Goal: Task Accomplishment & Management: Use online tool/utility

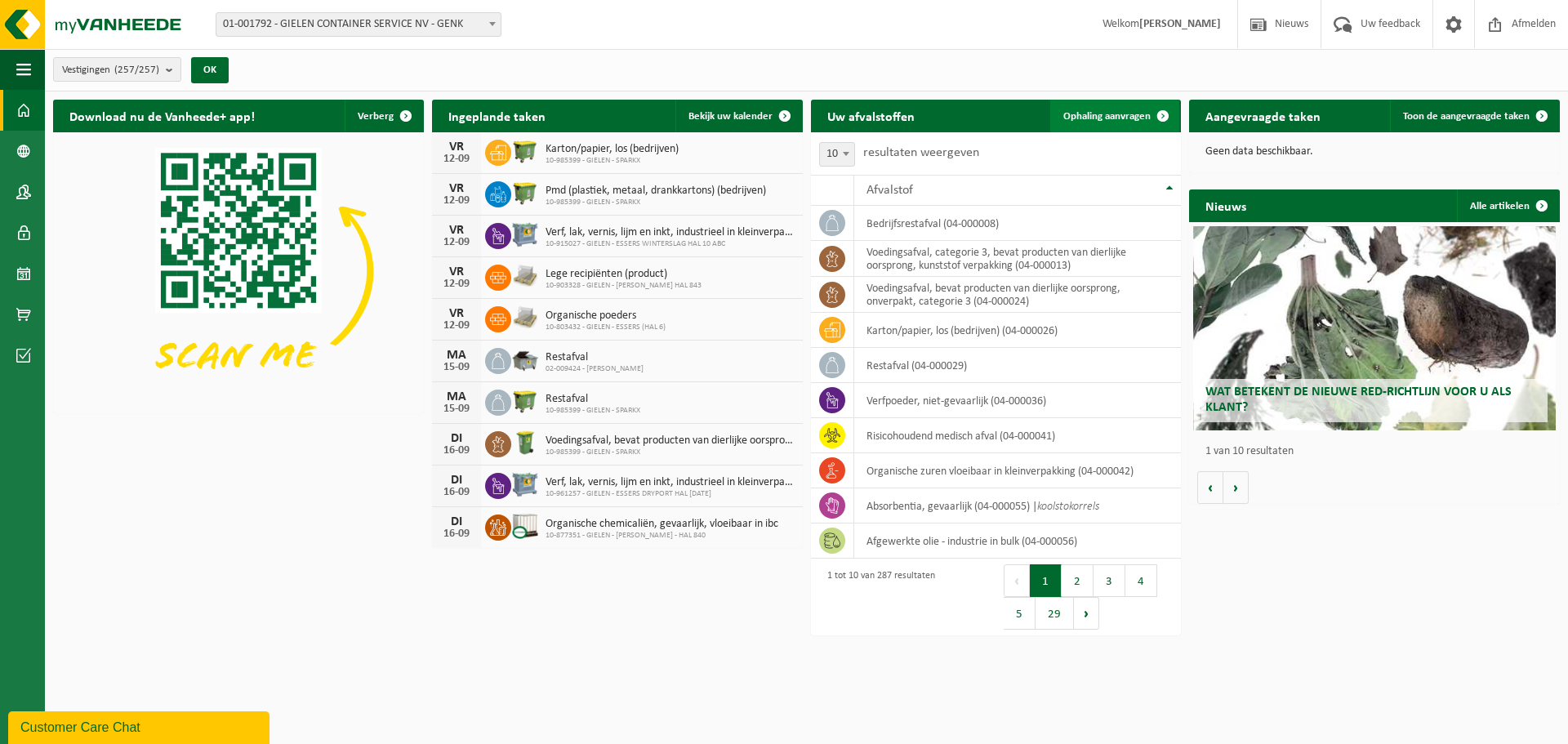
click at [1079, 113] on span "Ophaling aanvragen" at bounding box center [1107, 116] width 87 height 11
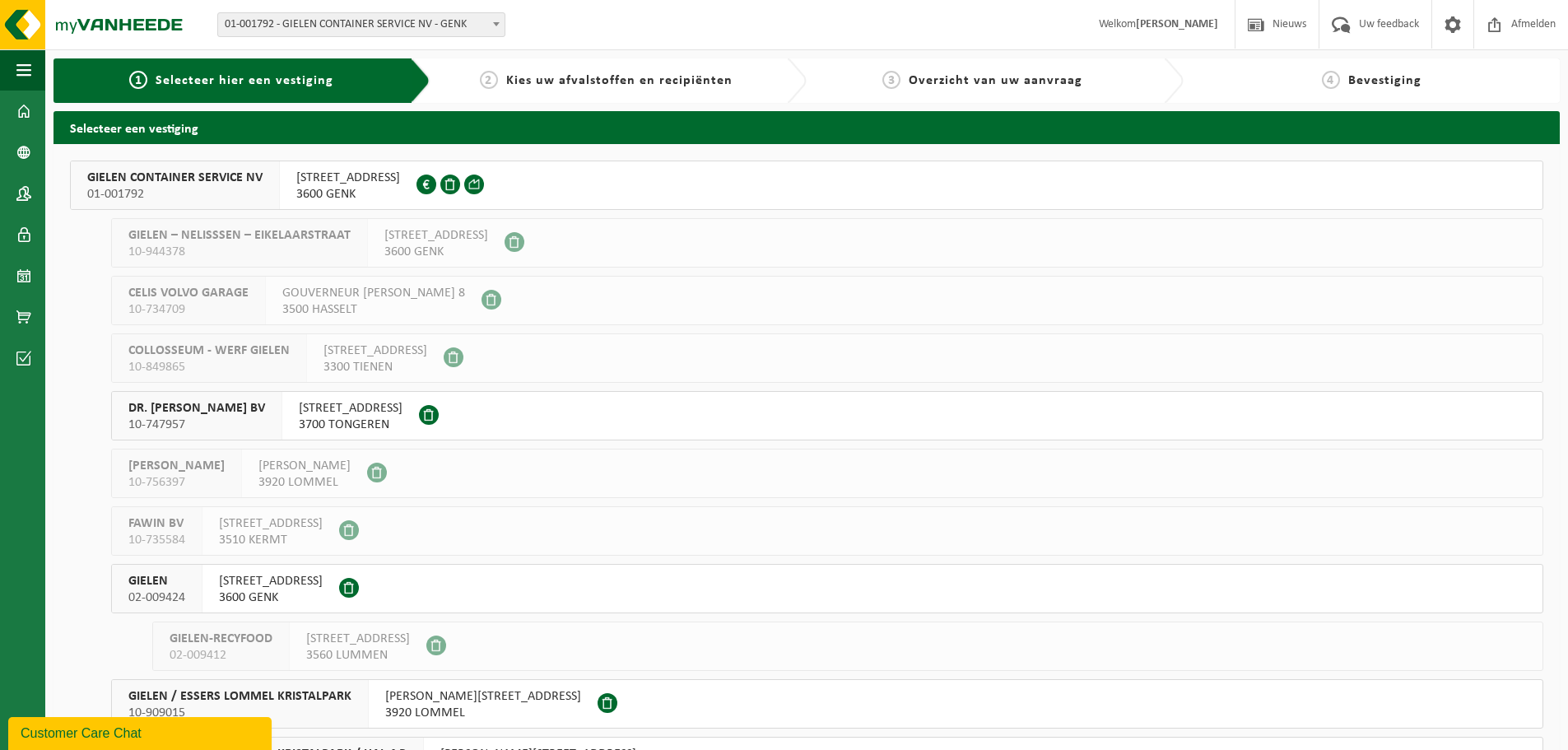
click at [208, 186] on span "01-001792" at bounding box center [174, 194] width 175 height 17
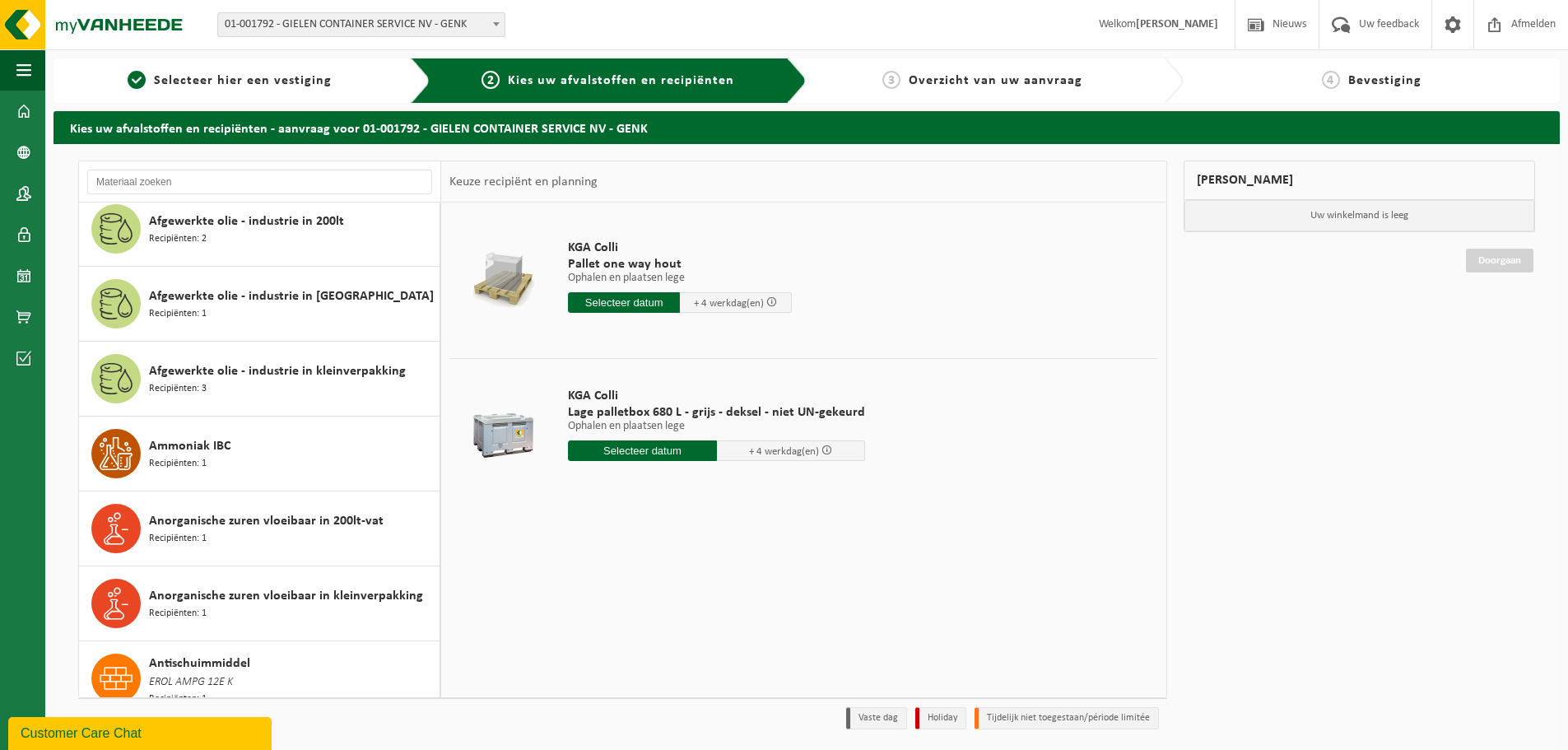
scroll to position [247, 0]
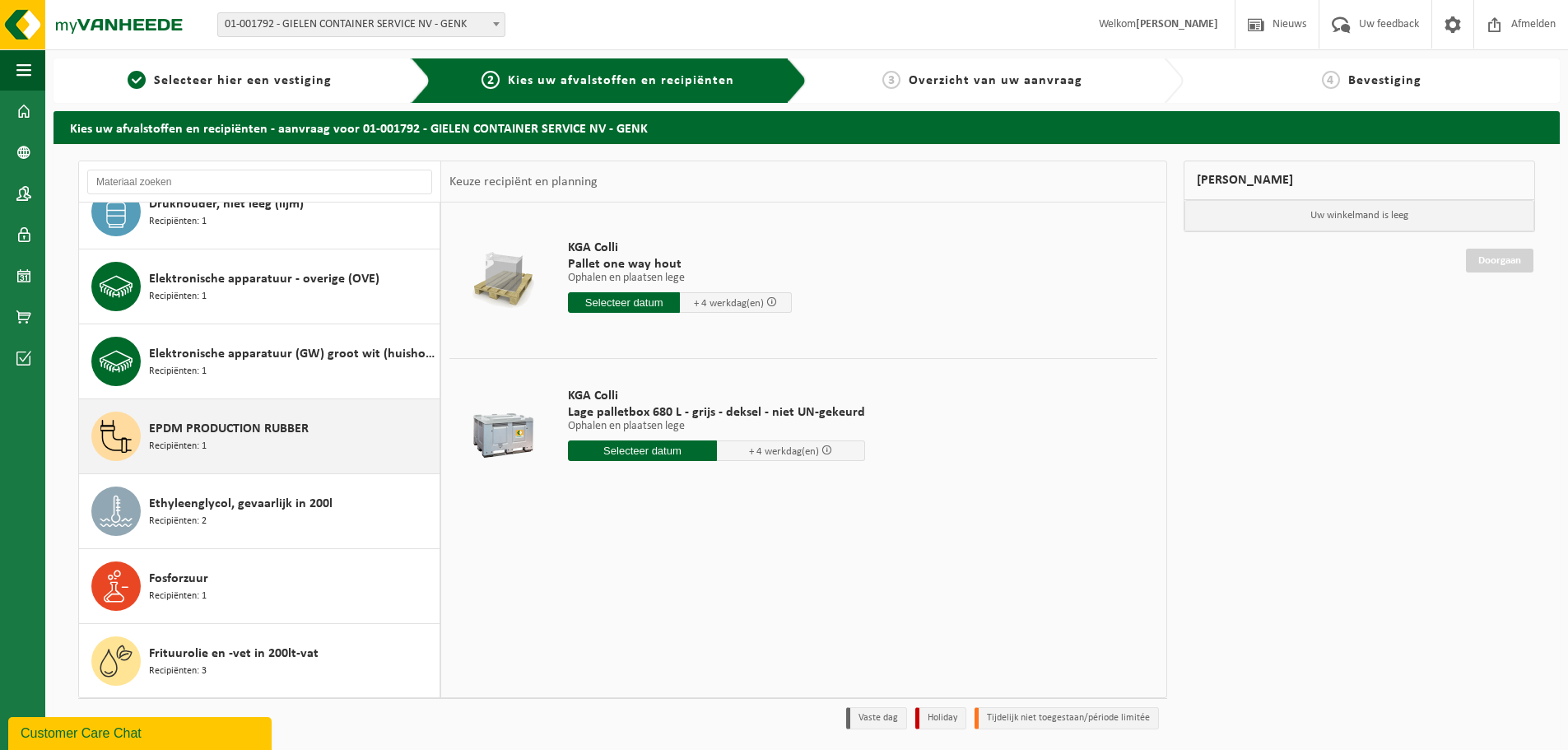
click at [254, 448] on div "EPDM PRODUCTION RUBBER Recipiënten: 1" at bounding box center [292, 437] width 287 height 50
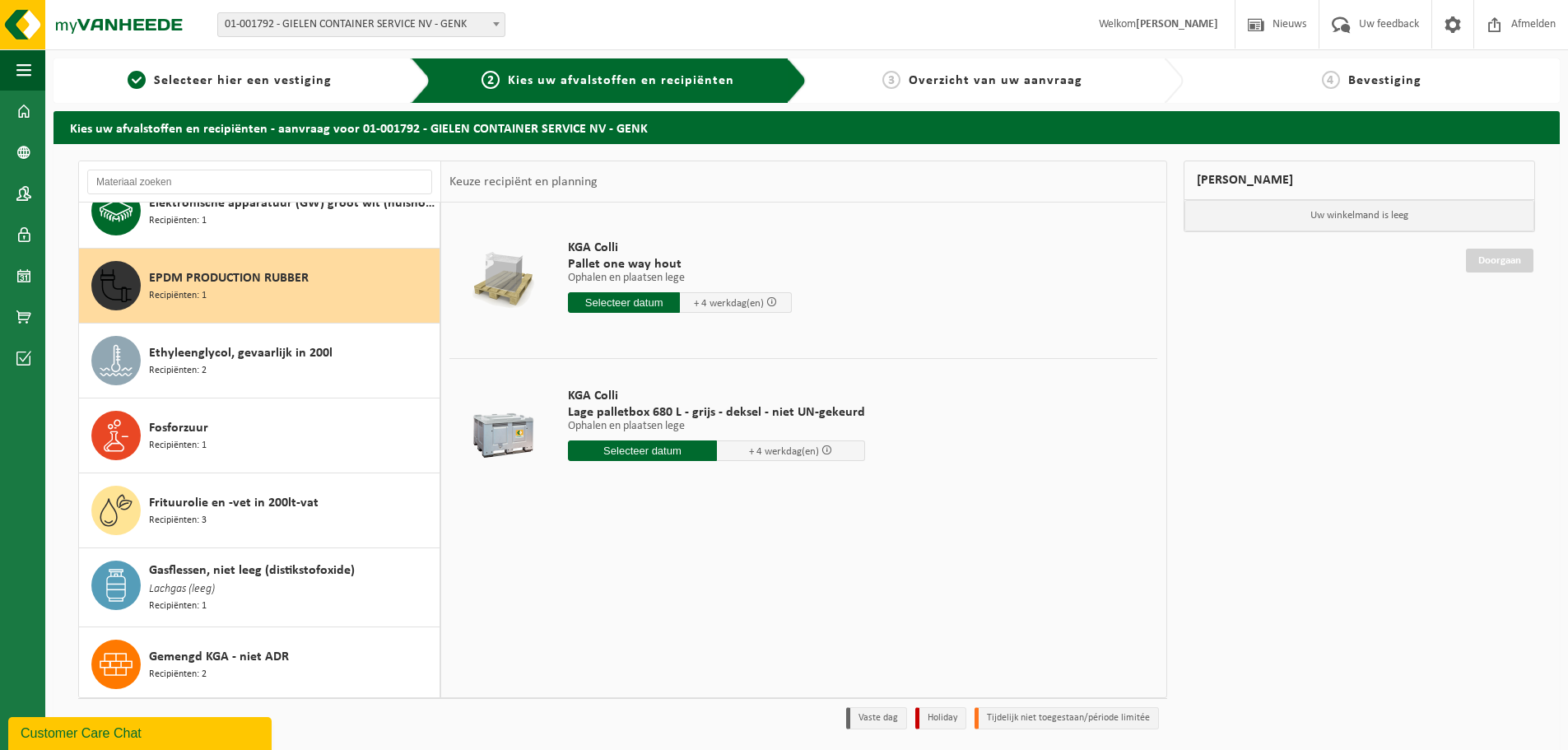
scroll to position [1426, 0]
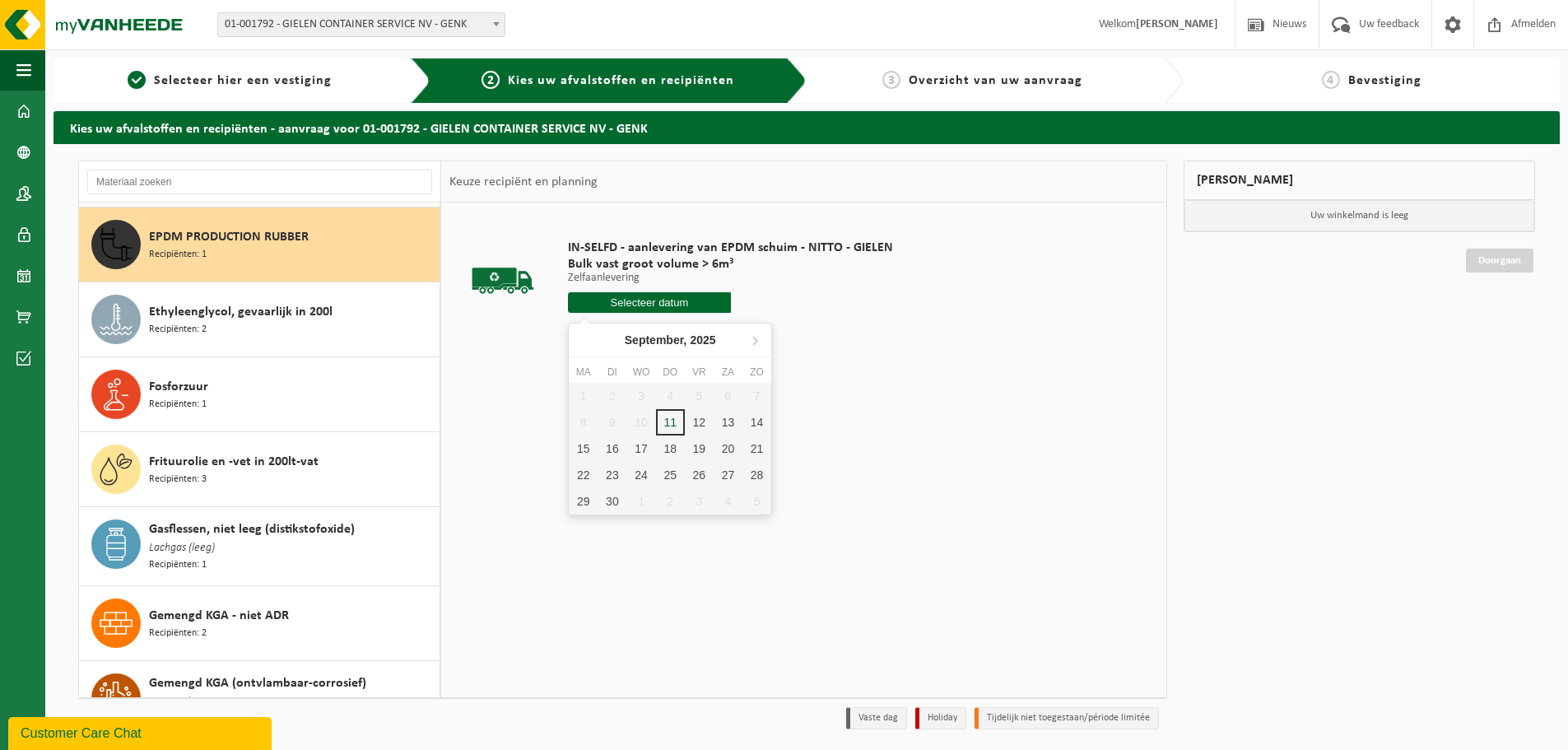
click at [642, 303] on input "text" at bounding box center [649, 302] width 163 height 20
click at [699, 419] on div "12" at bounding box center [699, 423] width 28 height 27
type input "Van [DATE]"
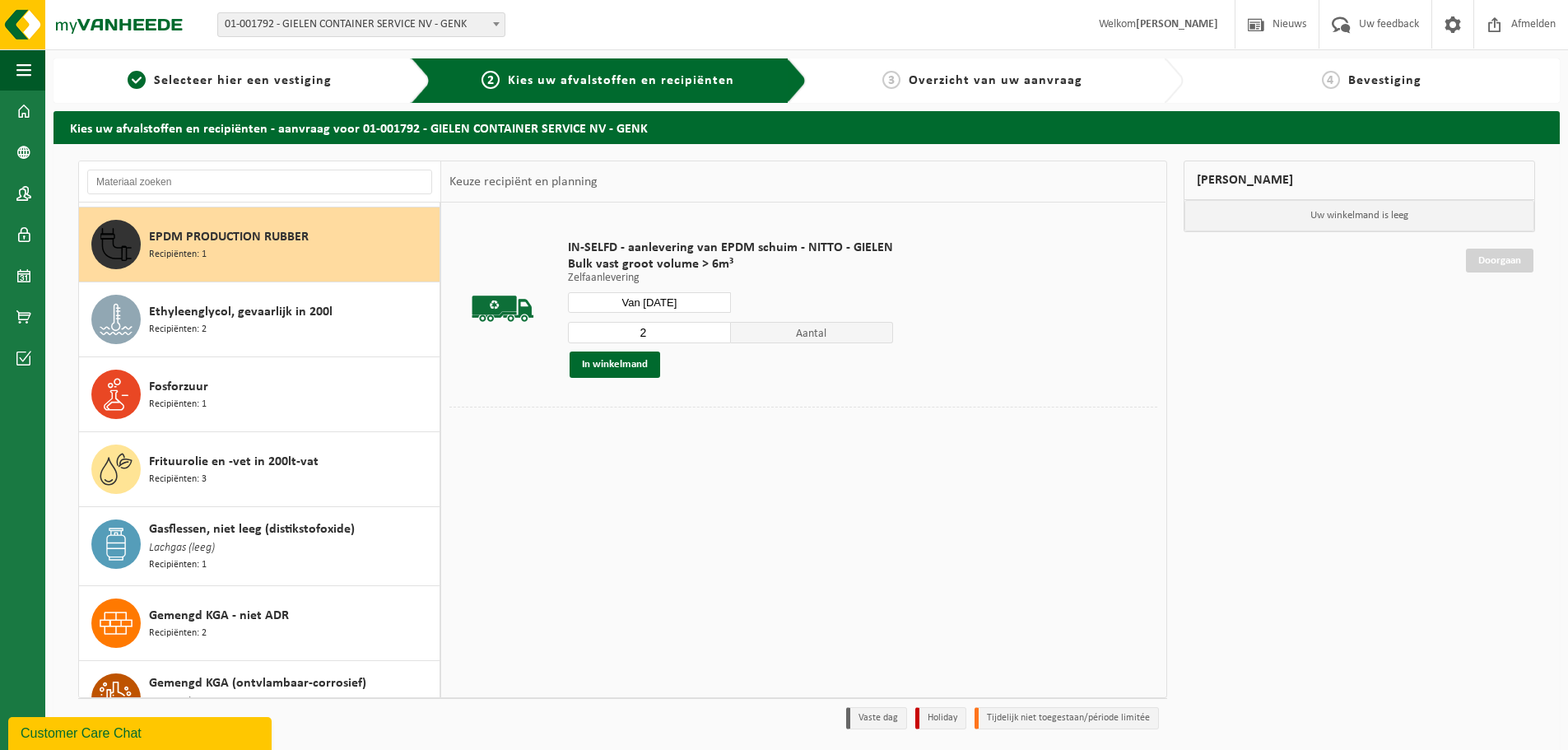
type input "2"
click at [716, 327] on input "2" at bounding box center [649, 333] width 163 height 21
click at [625, 364] on button "In winkelmand" at bounding box center [615, 365] width 91 height 27
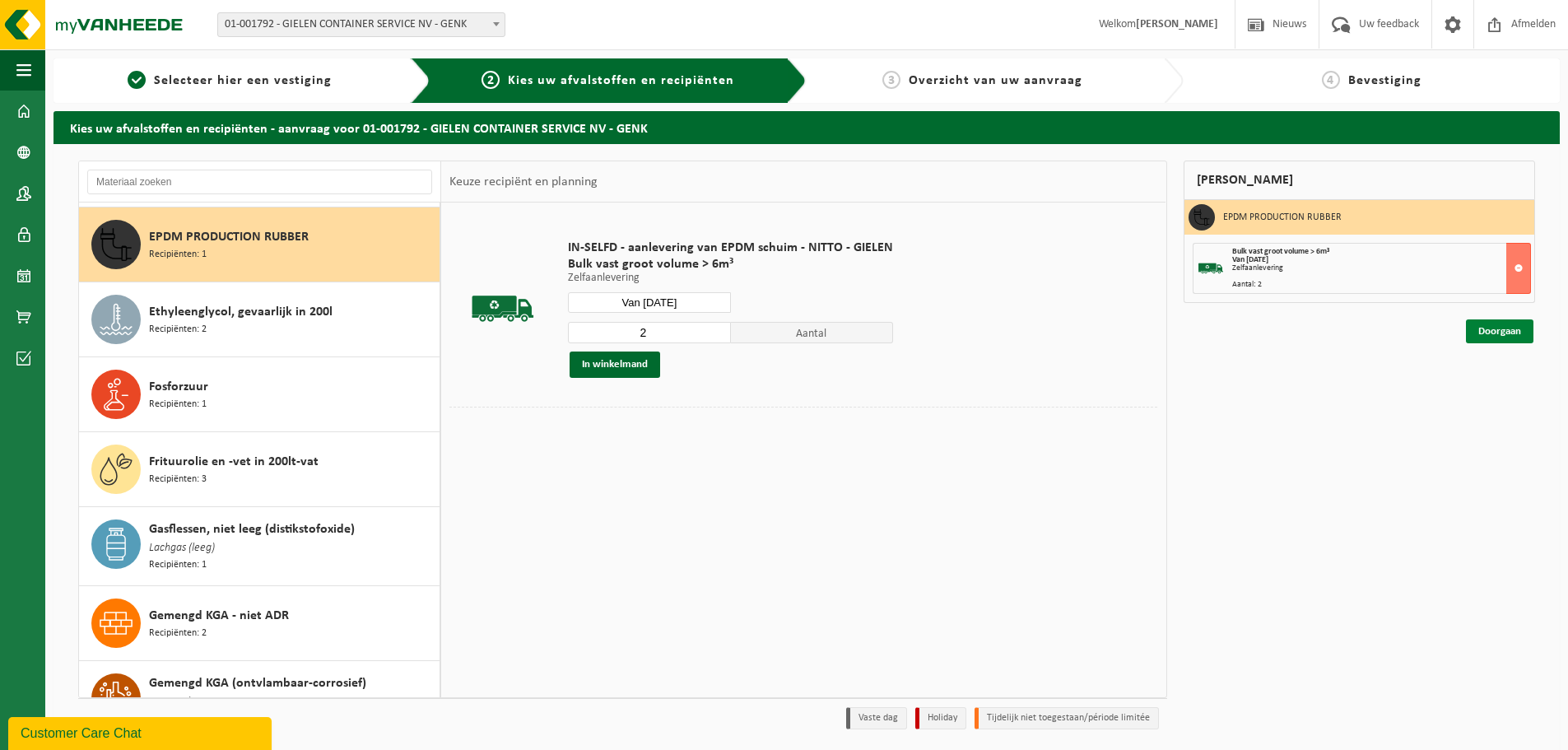
click at [1493, 334] on link "Doorgaan" at bounding box center [1500, 331] width 68 height 24
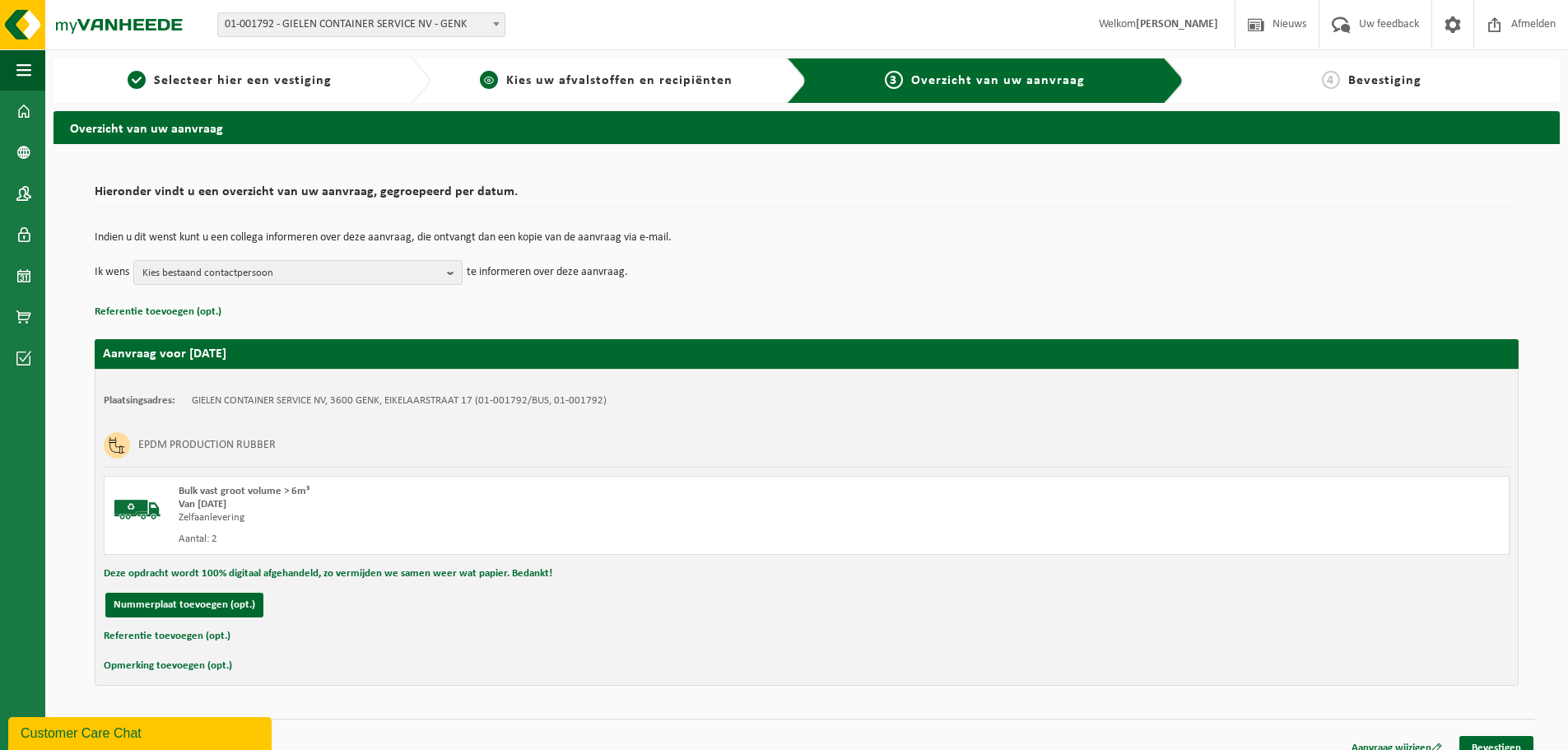
click at [623, 92] on div "2 Kies uw afvalstoffen en recipiënten" at bounding box center [619, 81] width 377 height 44
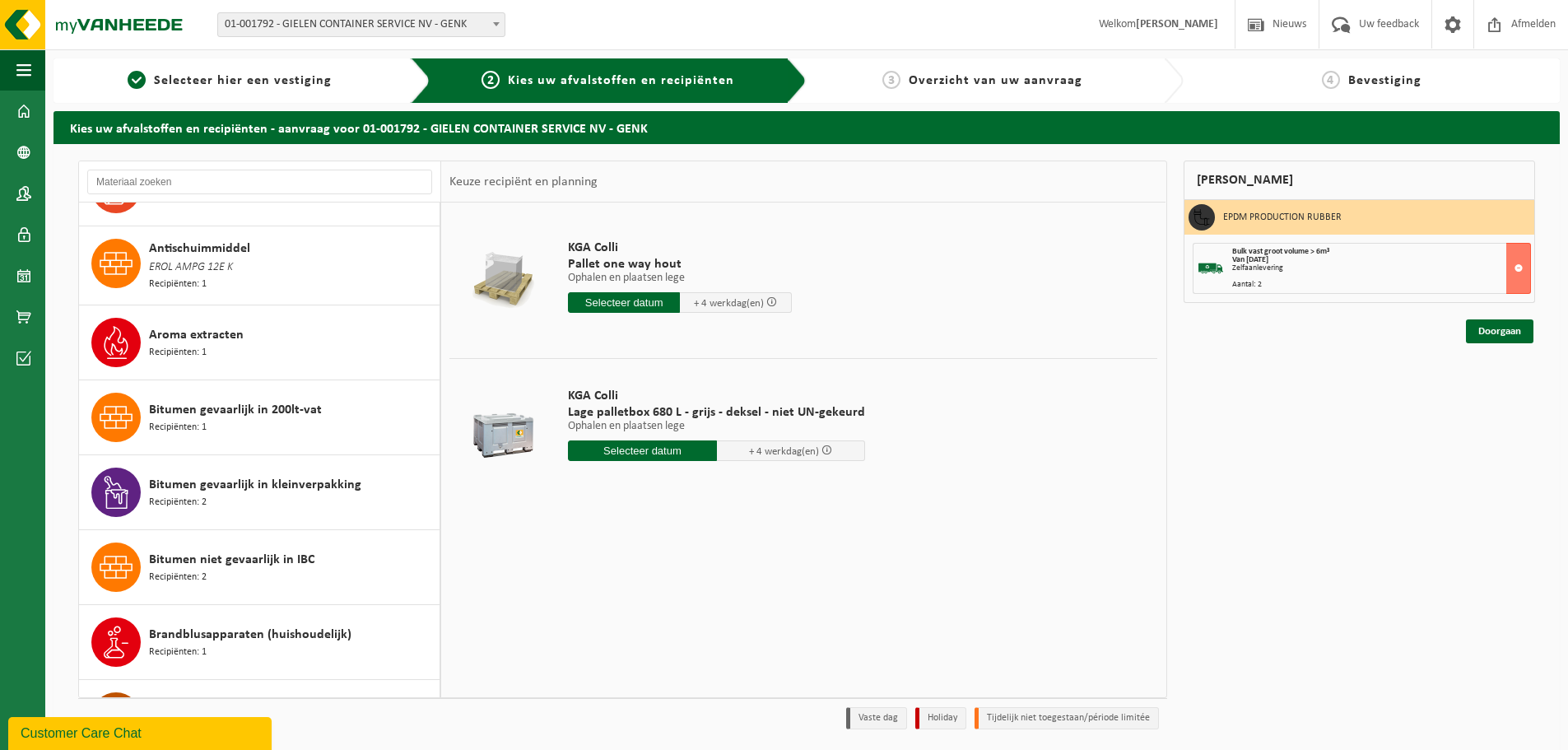
scroll to position [658, 0]
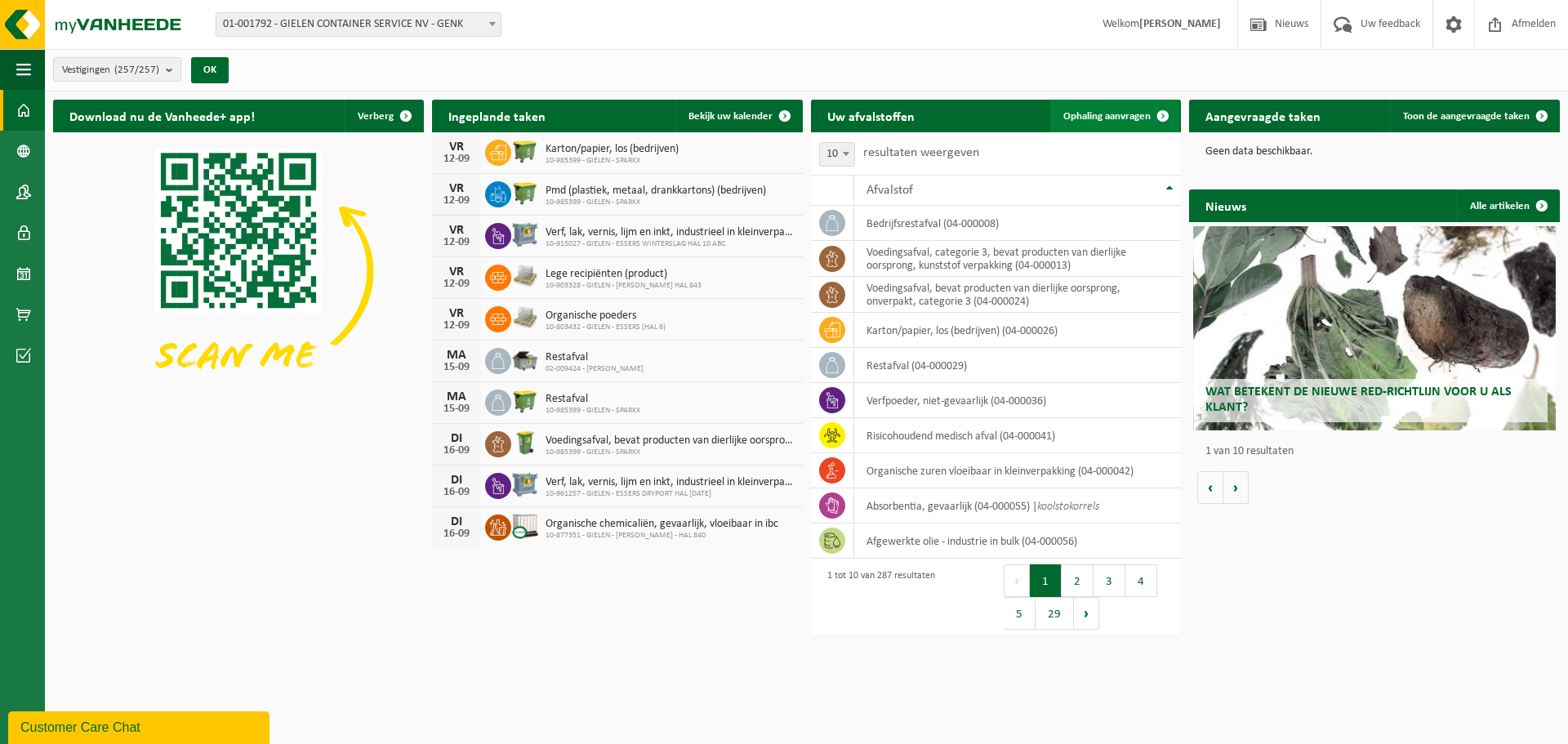
click at [1118, 117] on span "Ophaling aanvragen" at bounding box center [1107, 116] width 87 height 11
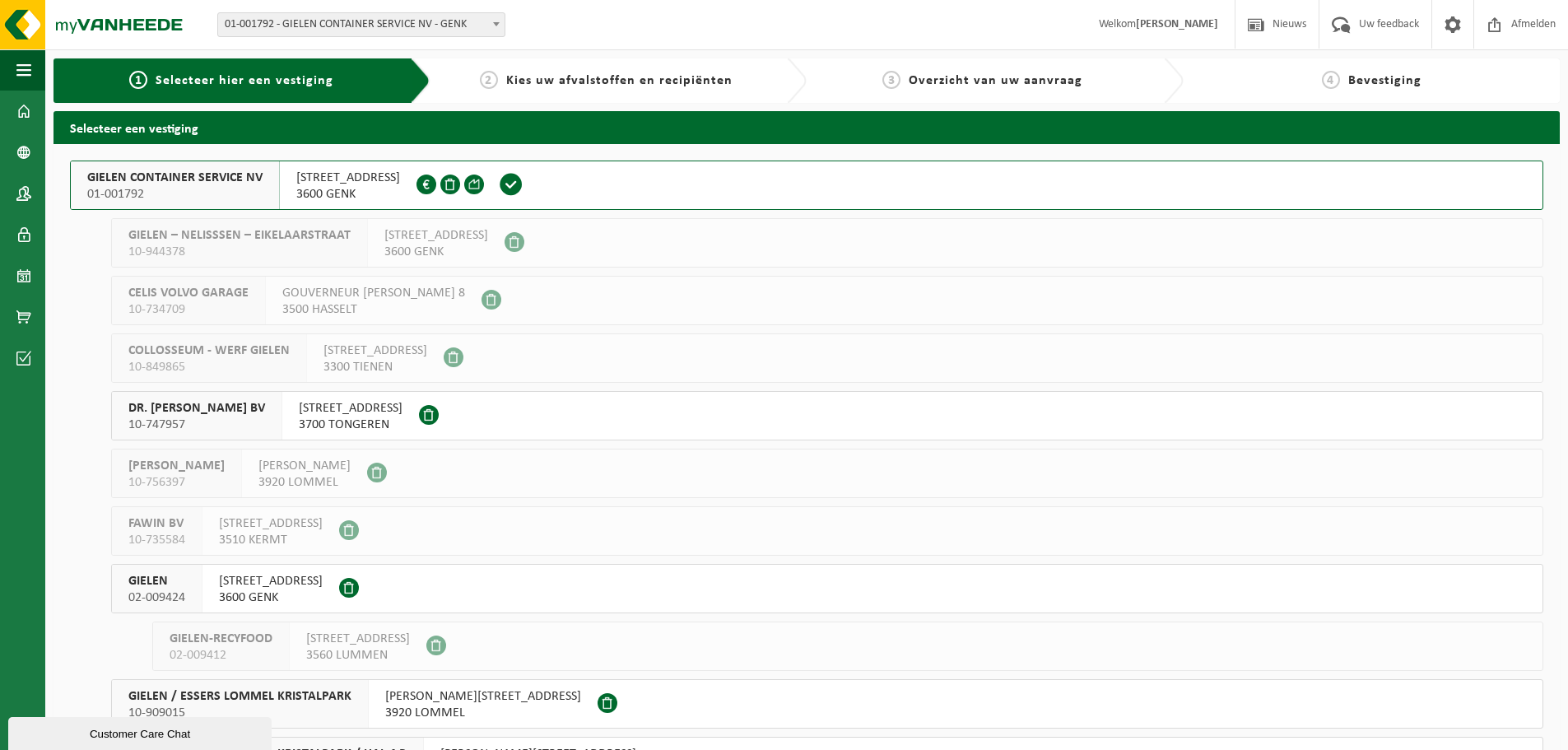
click at [157, 187] on span "01-001792" at bounding box center [174, 194] width 175 height 17
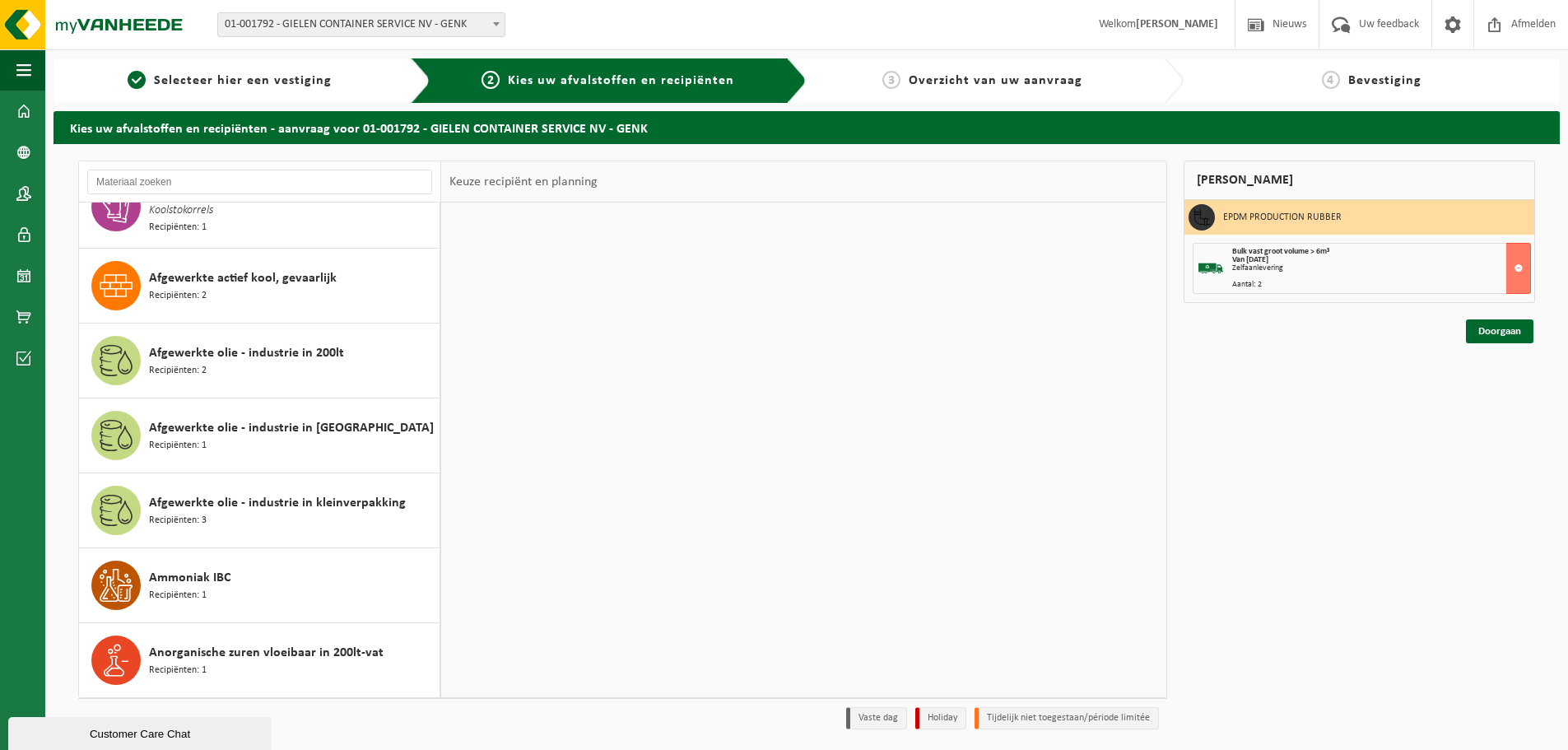
scroll to position [247, 0]
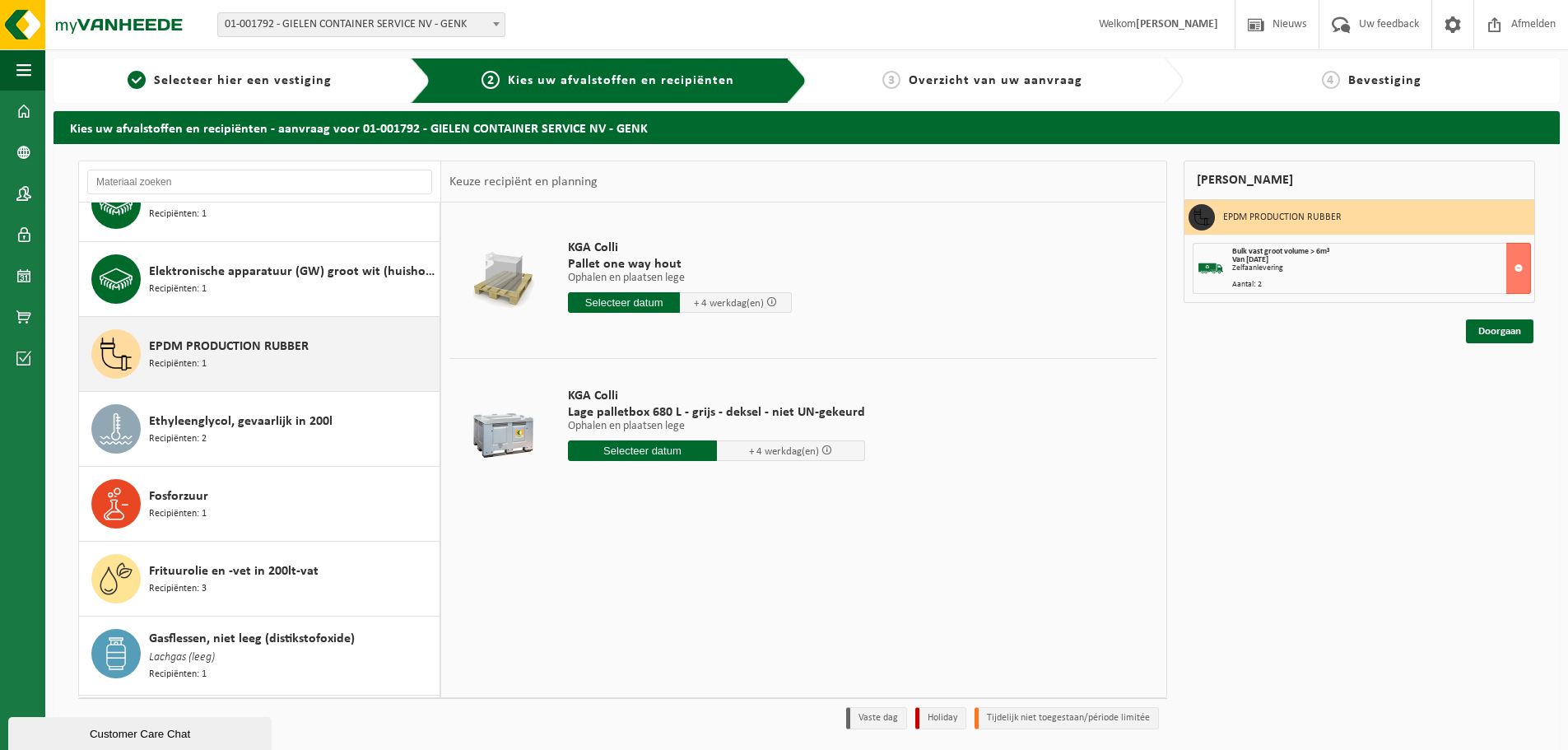
click at [210, 351] on span "EPDM PRODUCTION RUBBER" at bounding box center [228, 346] width 159 height 20
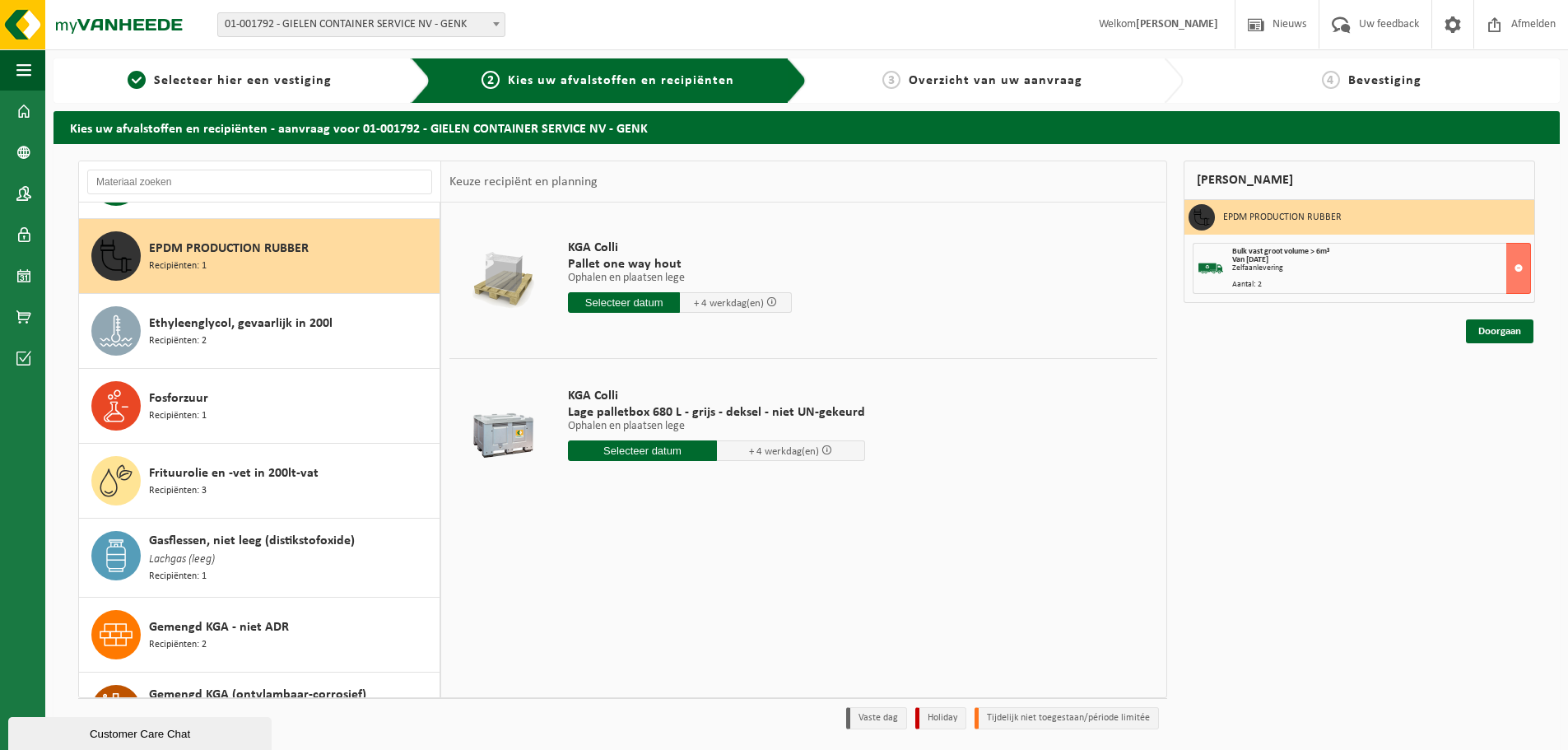
scroll to position [1426, 0]
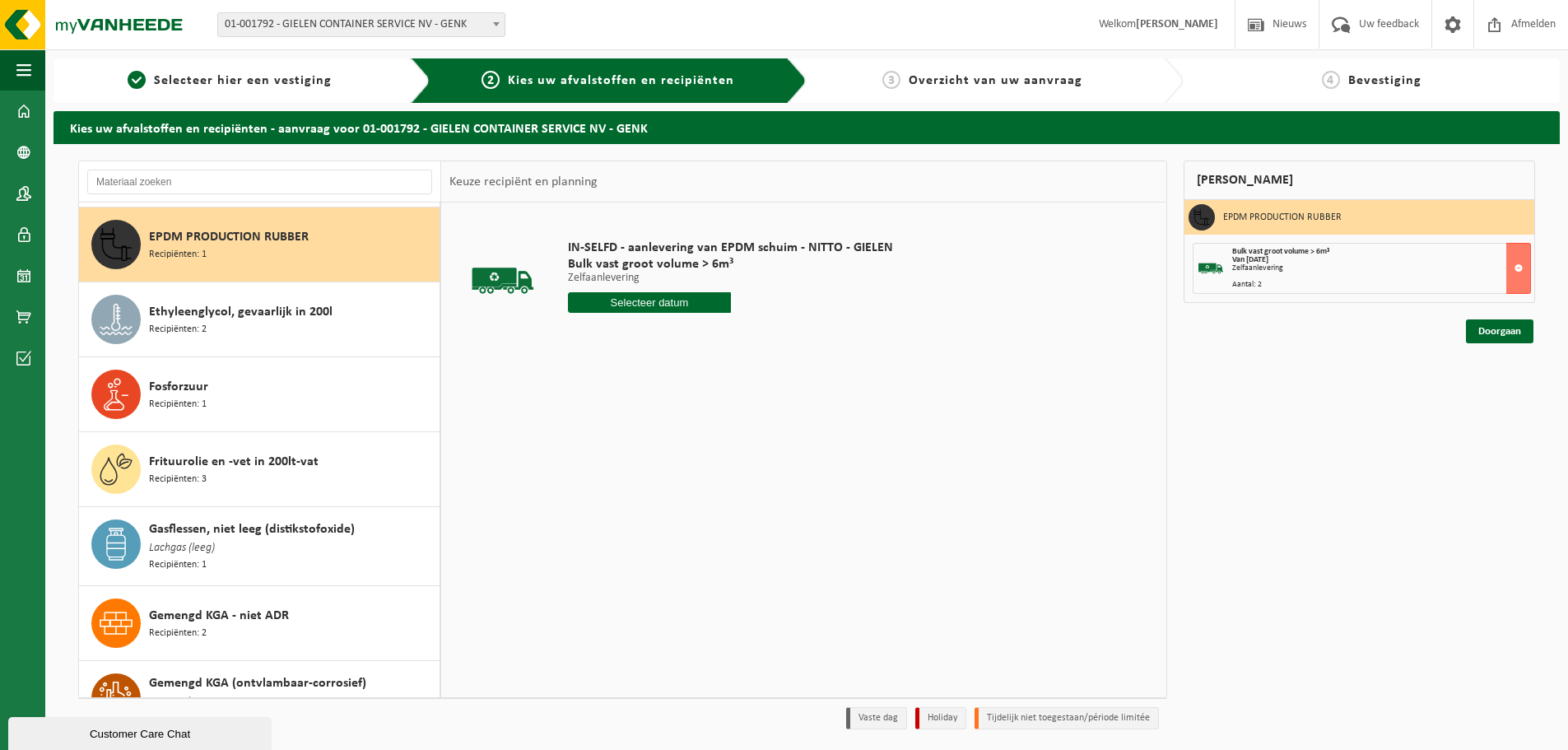
drag, startPoint x: 697, startPoint y: 300, endPoint x: 710, endPoint y: 302, distance: 13.2
click at [697, 299] on input "text" at bounding box center [649, 302] width 163 height 20
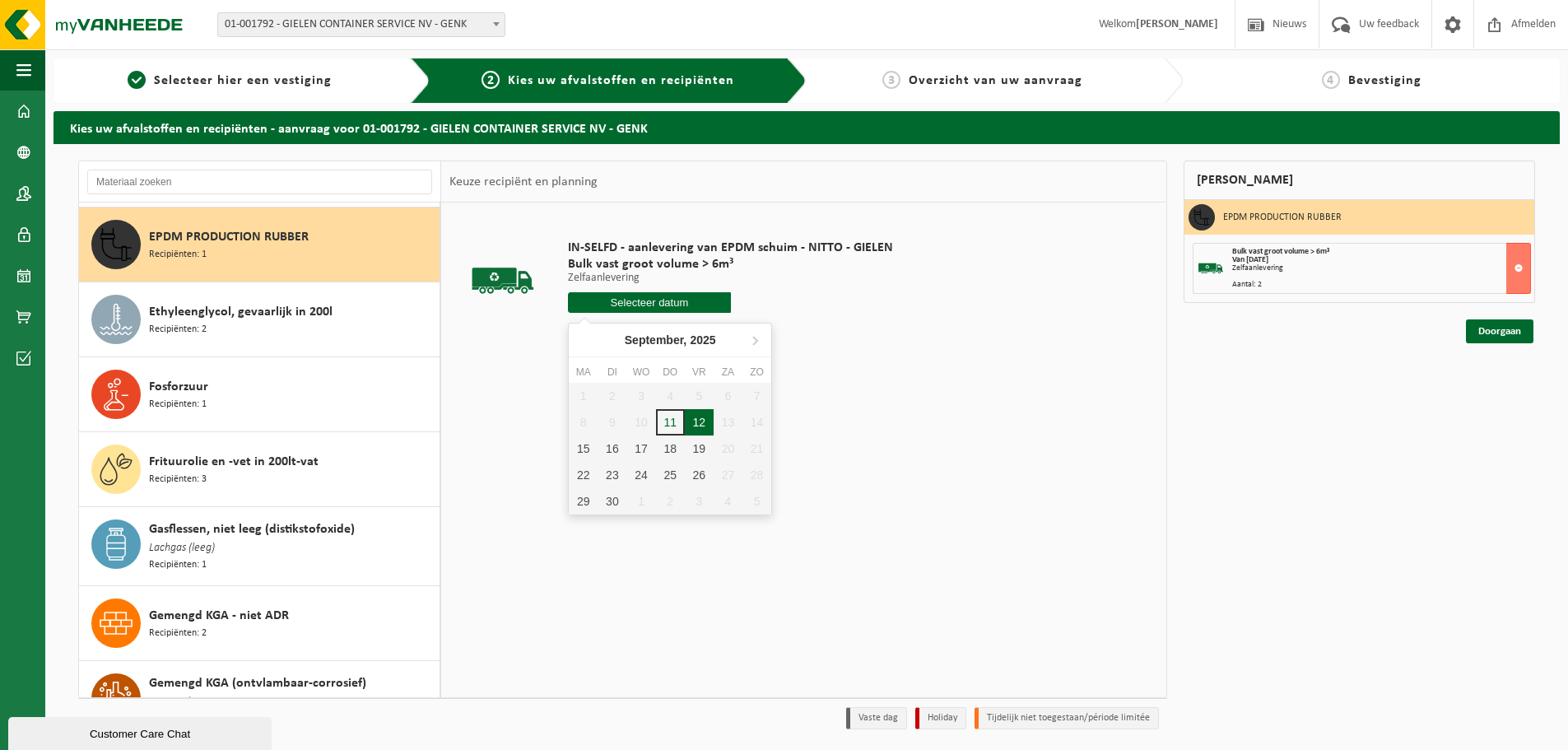
click at [693, 413] on div "12" at bounding box center [699, 423] width 28 height 27
type input "Van [DATE]"
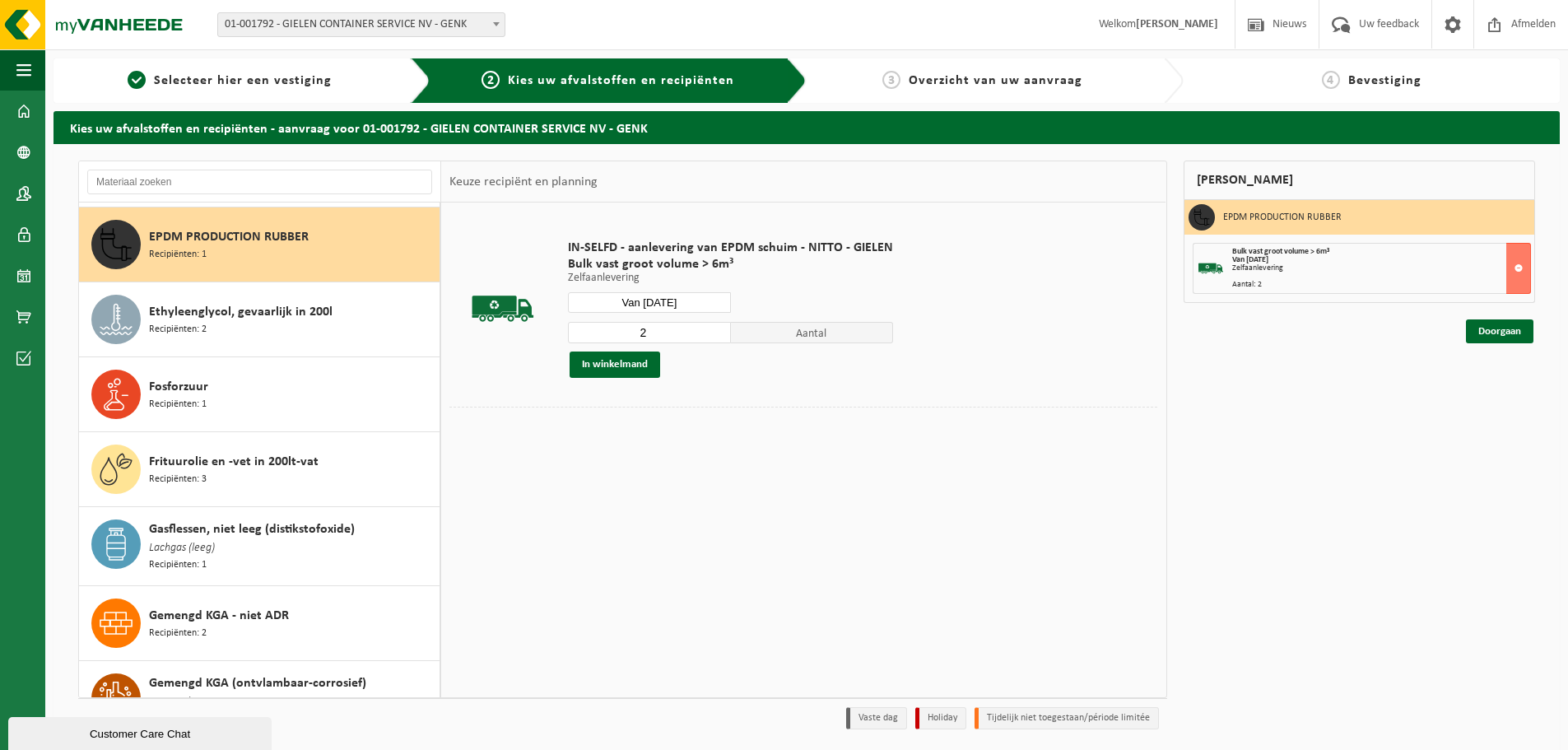
type input "2"
click at [716, 329] on input "2" at bounding box center [649, 333] width 163 height 21
click at [643, 363] on button "In winkelmand" at bounding box center [615, 365] width 91 height 27
click at [1510, 336] on link "Doorgaan" at bounding box center [1500, 331] width 68 height 24
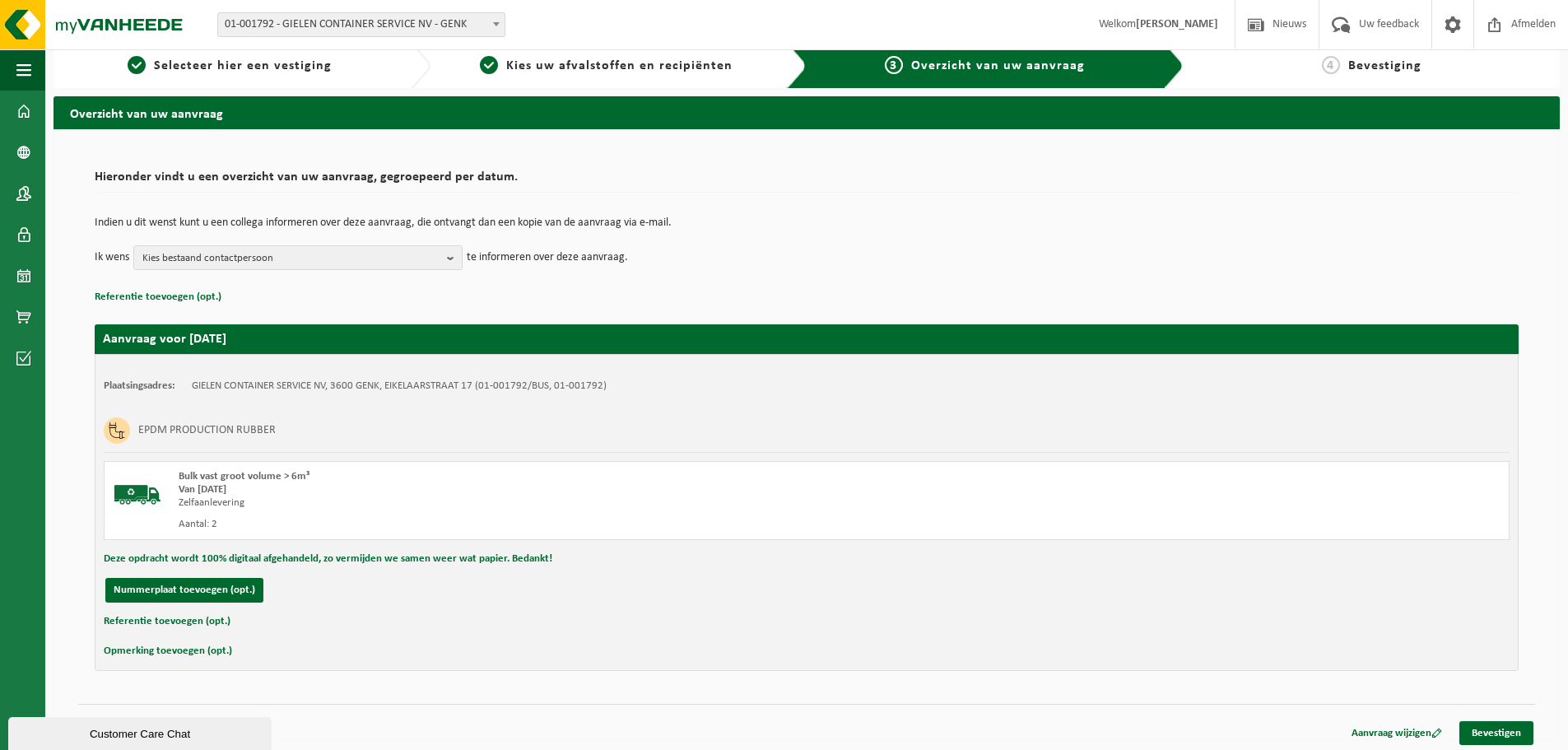
scroll to position [19, 0]
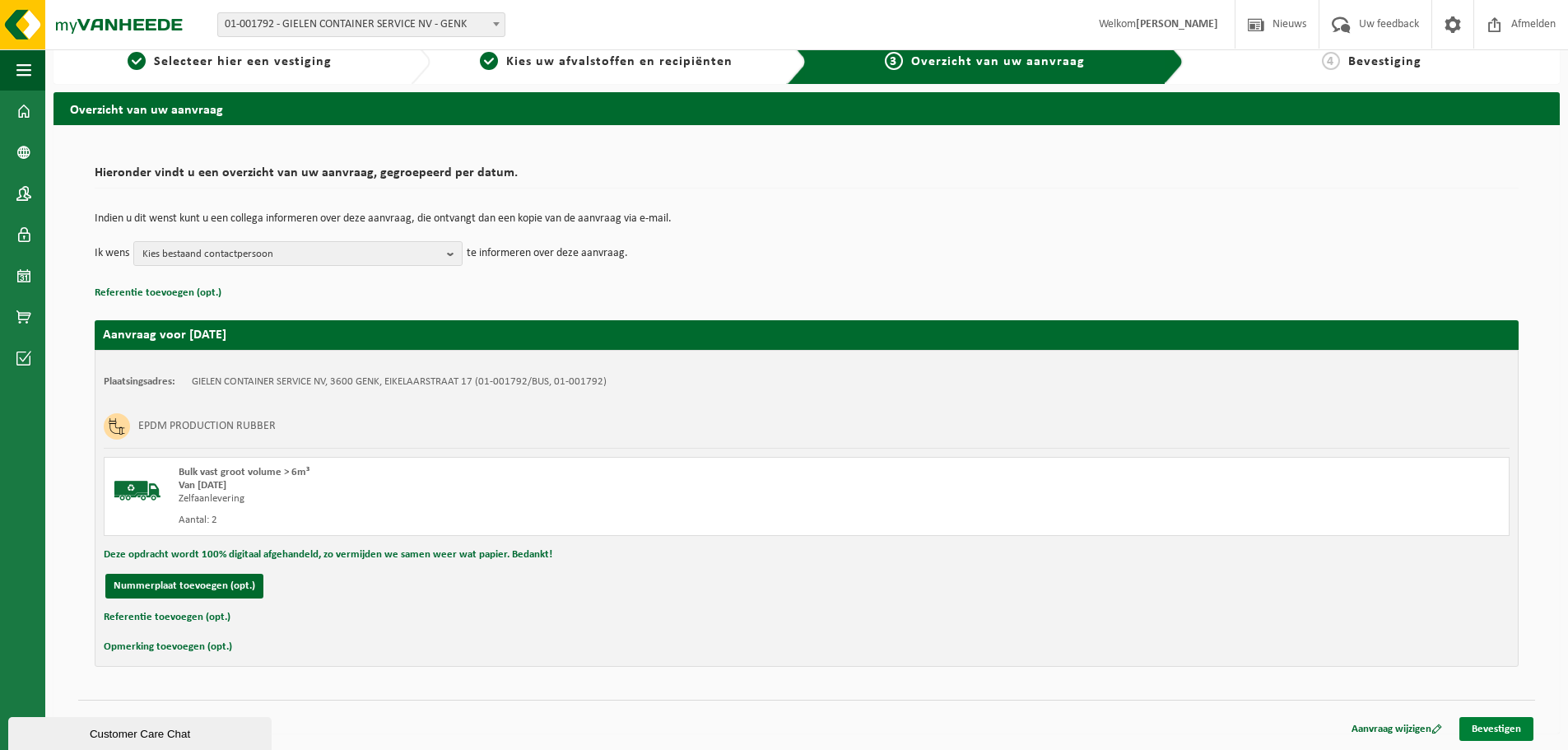
click at [1490, 721] on link "Bevestigen" at bounding box center [1496, 729] width 74 height 24
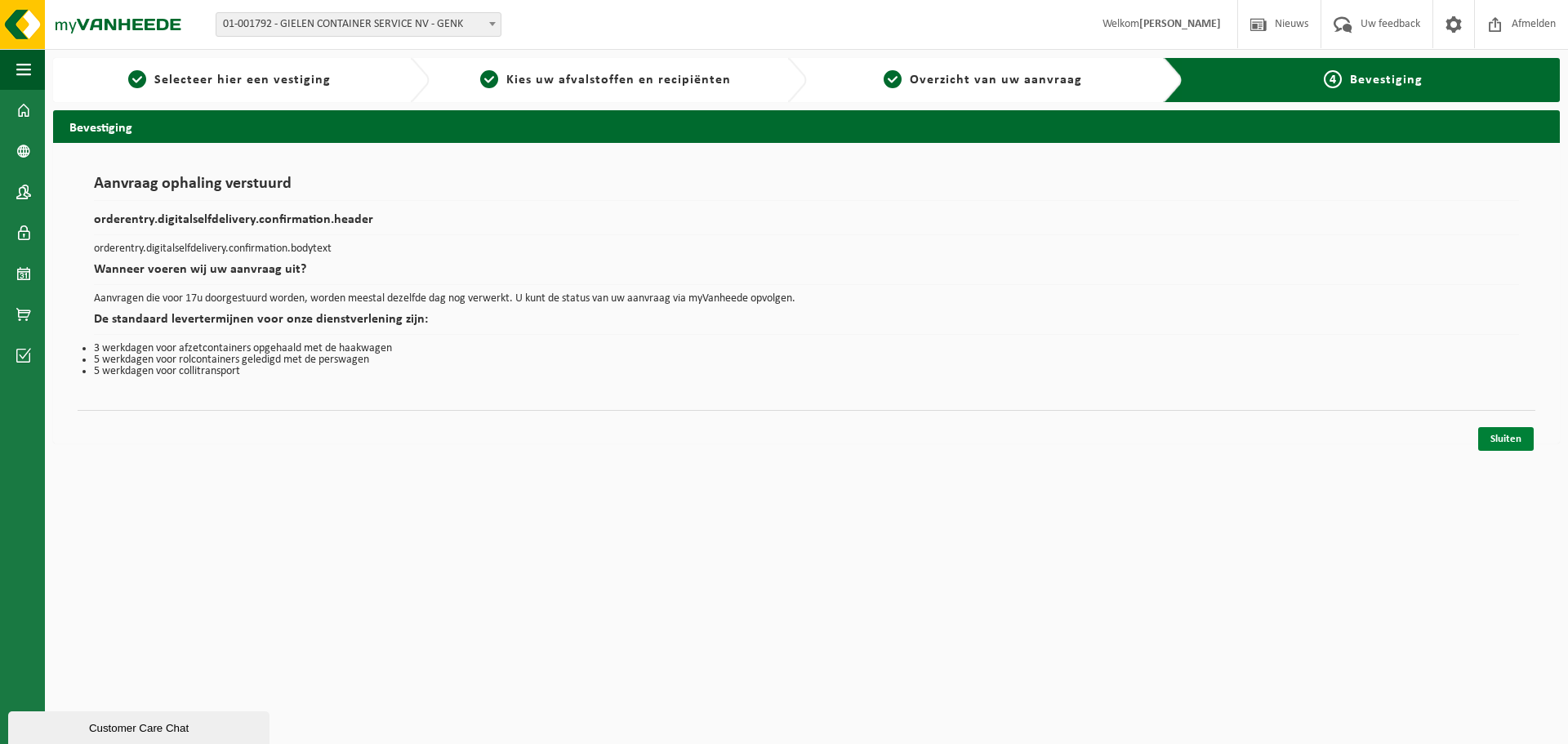
click at [1506, 442] on link "Sluiten" at bounding box center [1506, 439] width 56 height 24
